Goal: Information Seeking & Learning: Check status

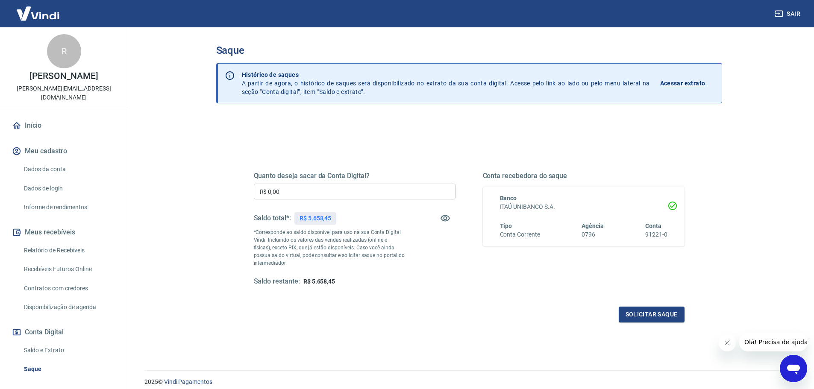
click at [312, 220] on p "R$ 5.658,45" at bounding box center [315, 218] width 32 height 9
click at [357, 190] on input "R$ 0,00" at bounding box center [355, 192] width 202 height 16
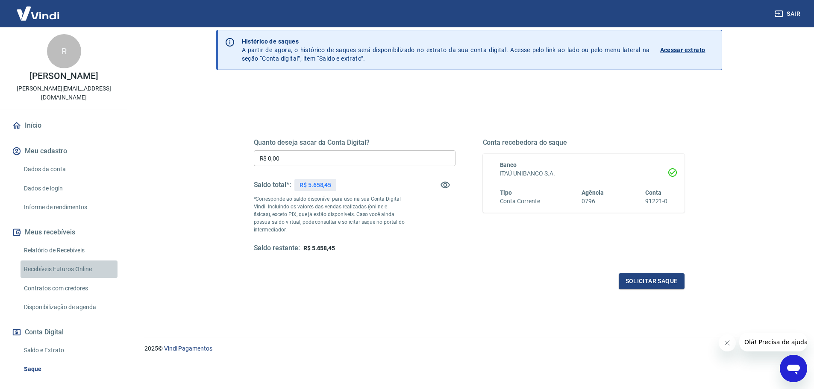
click at [73, 269] on link "Recebíveis Futuros Online" at bounding box center [68, 269] width 97 height 18
click at [78, 255] on link "Relatório de Recebíveis" at bounding box center [68, 251] width 97 height 18
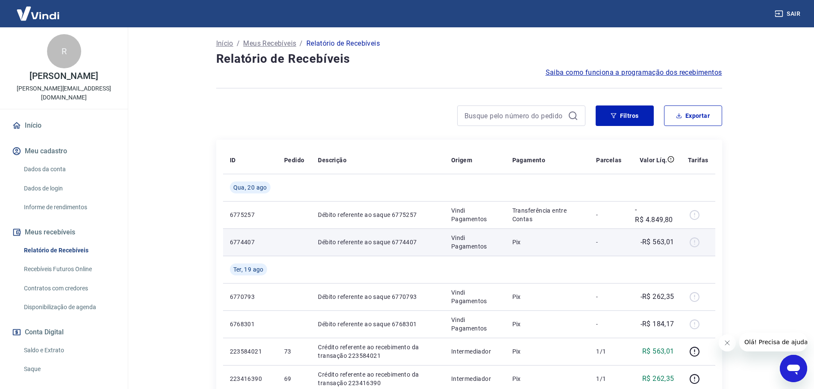
scroll to position [171, 0]
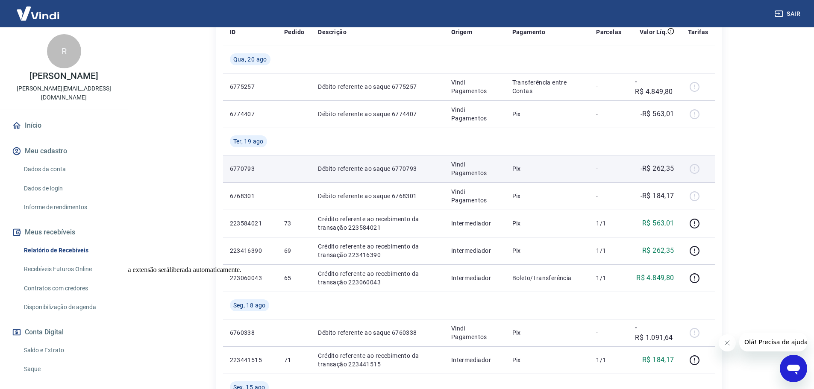
click at [694, 170] on div at bounding box center [698, 169] width 20 height 14
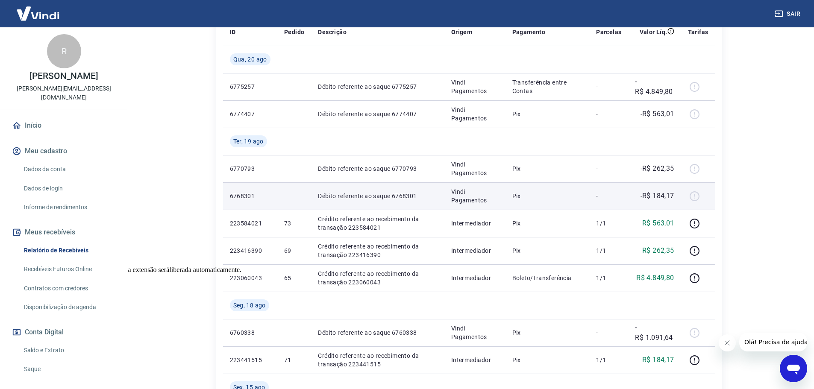
click at [695, 202] on div at bounding box center [698, 196] width 20 height 14
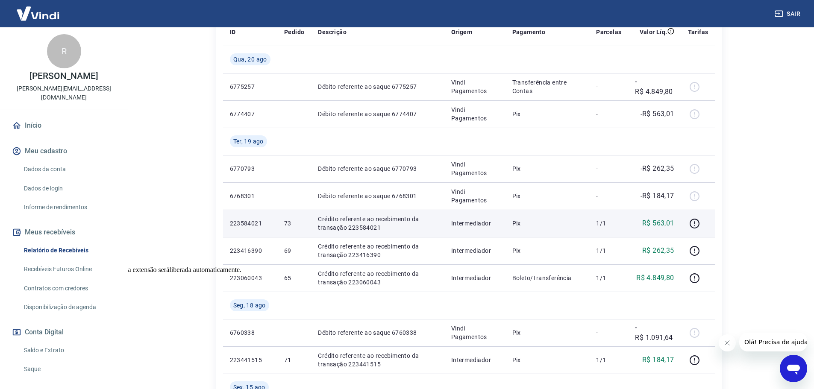
scroll to position [299, 0]
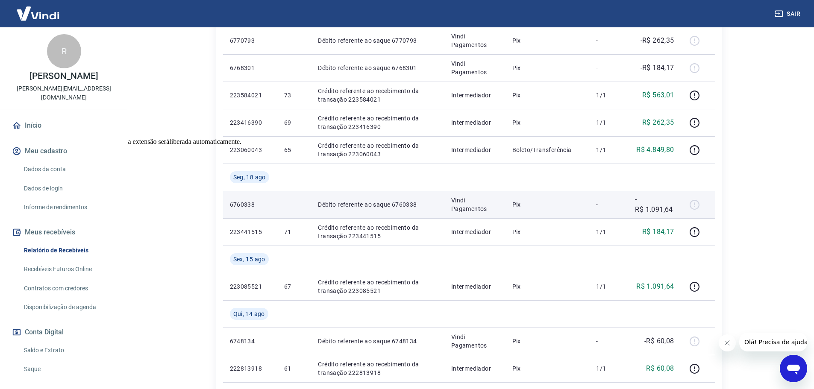
drag, startPoint x: 697, startPoint y: 205, endPoint x: 322, endPoint y: 205, distance: 374.9
click at [695, 205] on div at bounding box center [698, 205] width 20 height 14
click at [230, 202] on p "6760338" at bounding box center [250, 204] width 41 height 9
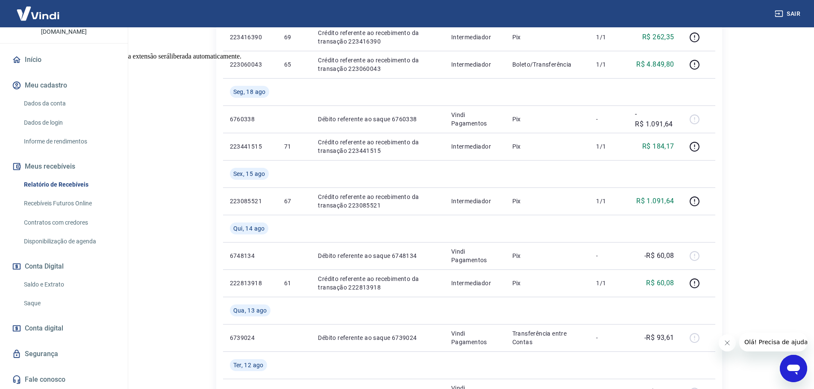
scroll to position [0, 0]
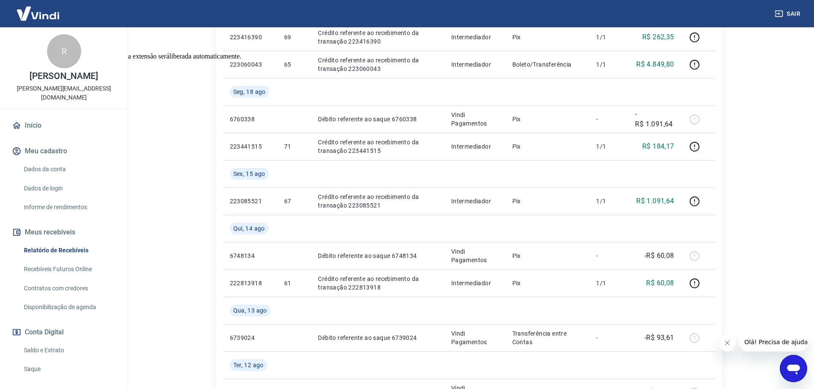
drag, startPoint x: 32, startPoint y: 123, endPoint x: 187, endPoint y: 12, distance: 190.2
click at [32, 123] on link "Início" at bounding box center [63, 125] width 107 height 19
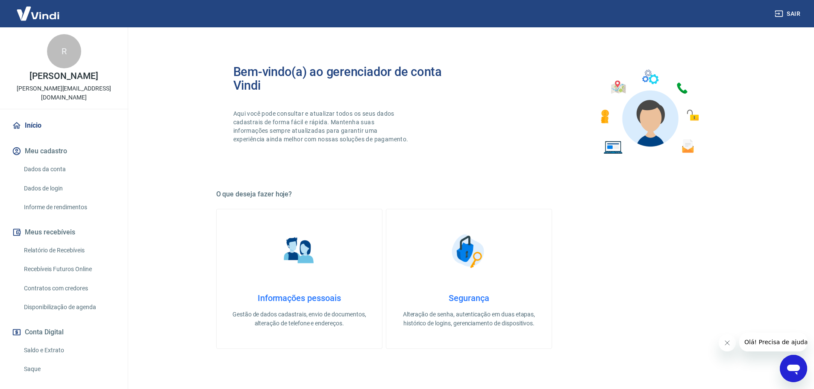
click at [35, 117] on link "Início" at bounding box center [63, 125] width 107 height 19
click at [35, 123] on link "Início" at bounding box center [63, 125] width 107 height 19
